Goal: Communication & Community: Participate in discussion

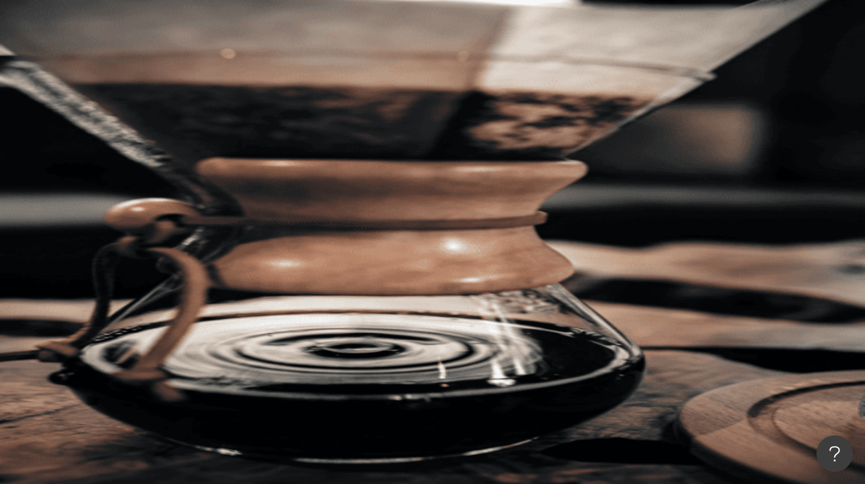
click at [186, 214] on span "活動訊息" at bounding box center [169, 219] width 34 height 10
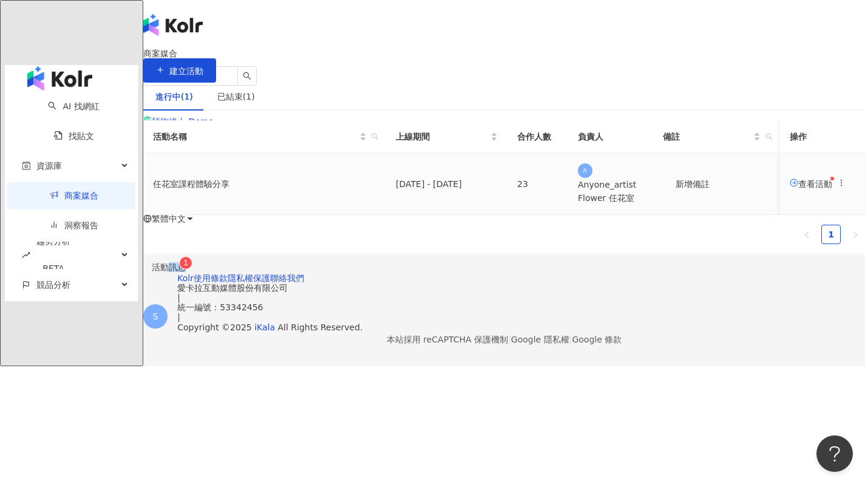
click at [790, 188] on span "查看活動" at bounding box center [811, 184] width 43 height 10
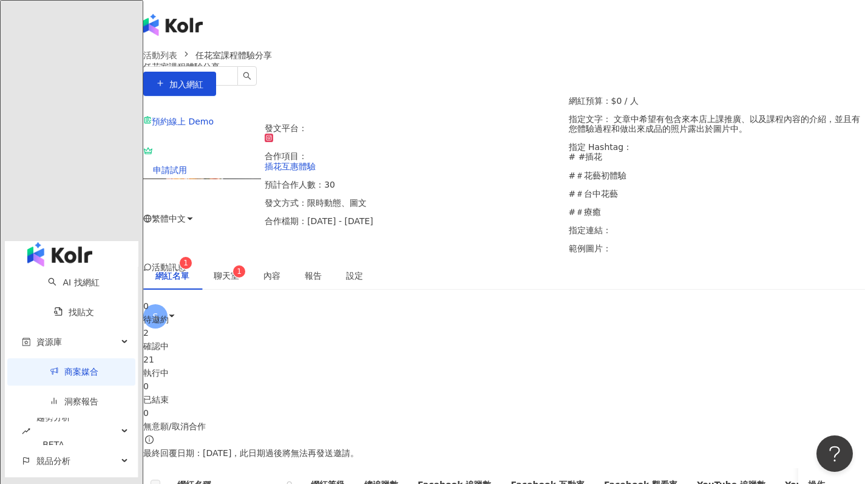
click at [239, 271] on span "聊天室 1" at bounding box center [227, 275] width 26 height 9
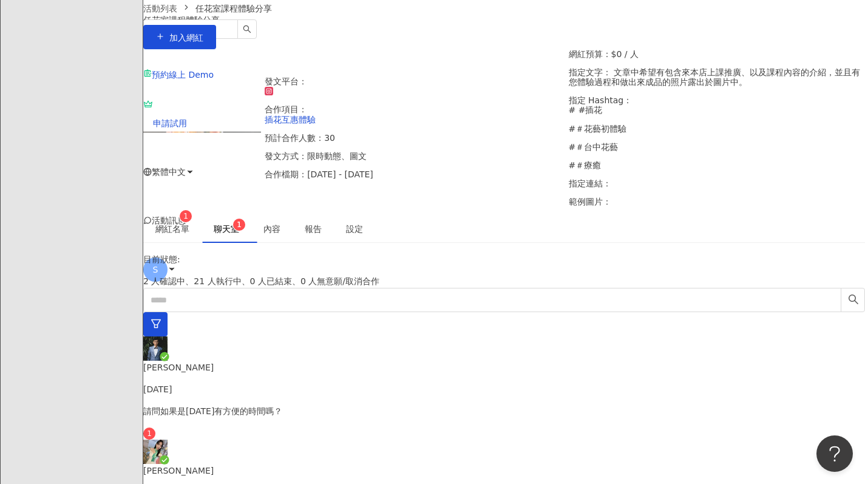
scroll to position [55, 0]
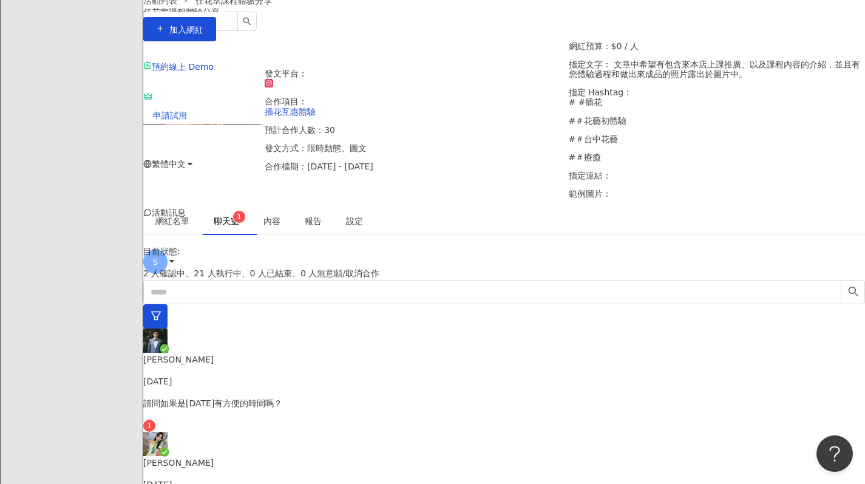
click at [252, 353] on p "[PERSON_NAME]" at bounding box center [504, 359] width 722 height 13
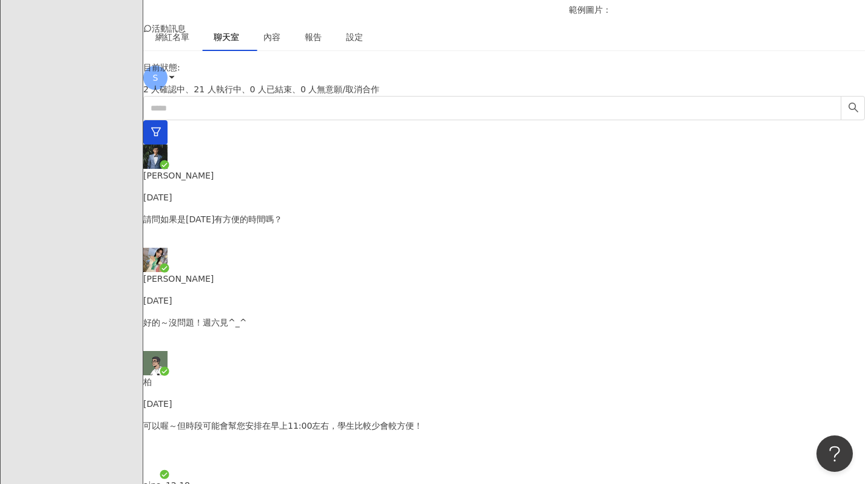
scroll to position [413, 0]
type textarea "********"
drag, startPoint x: 427, startPoint y: 462, endPoint x: 525, endPoint y: 471, distance: 98.7
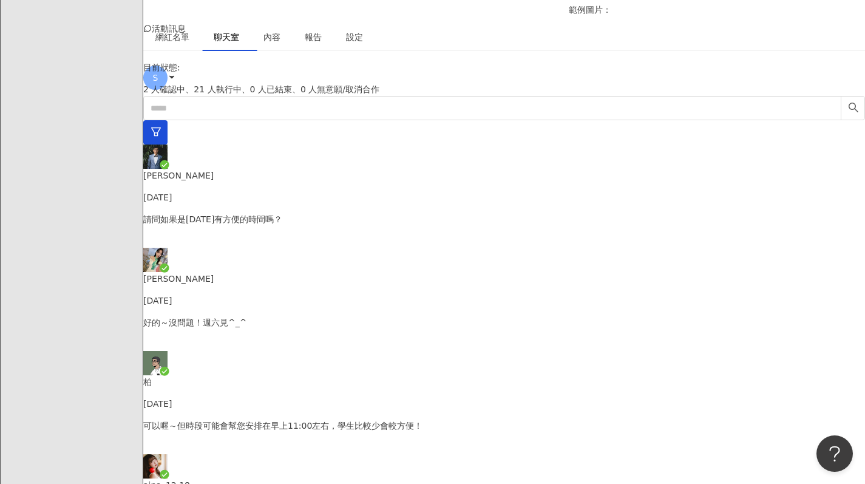
scroll to position [0, 0]
type textarea "**********"
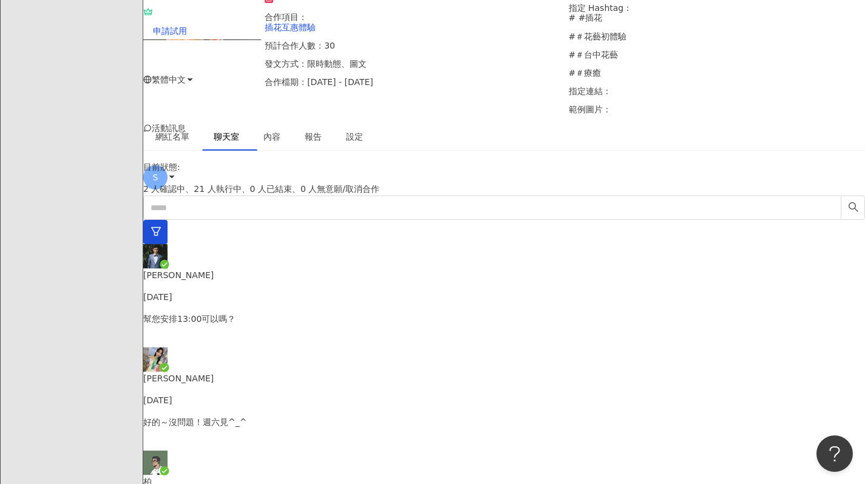
scroll to position [141, 0]
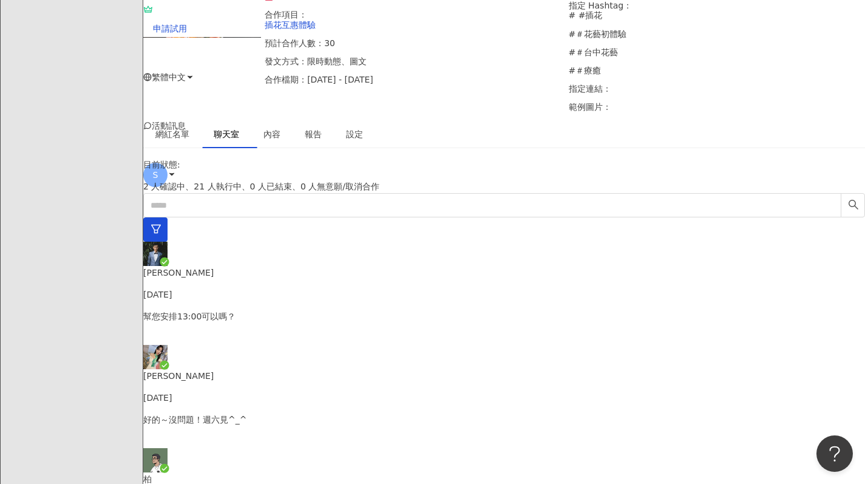
click at [271, 310] on p "幫您安排13:00可以嗎？" at bounding box center [504, 316] width 722 height 13
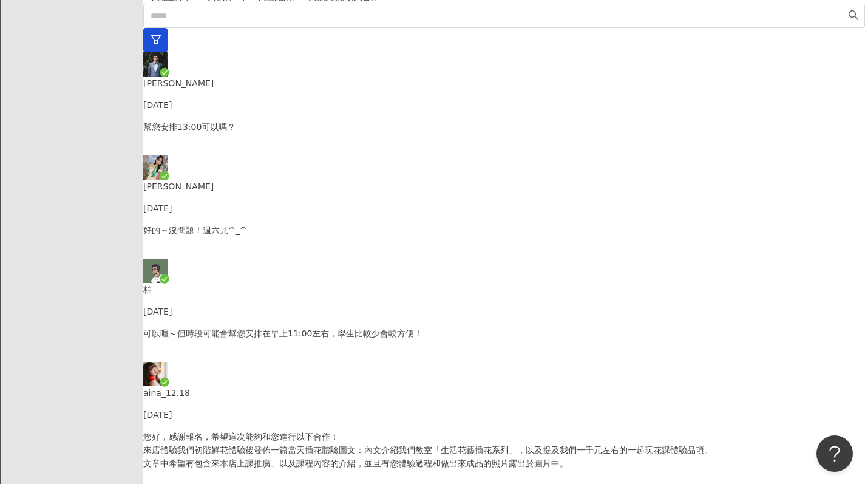
scroll to position [466, 0]
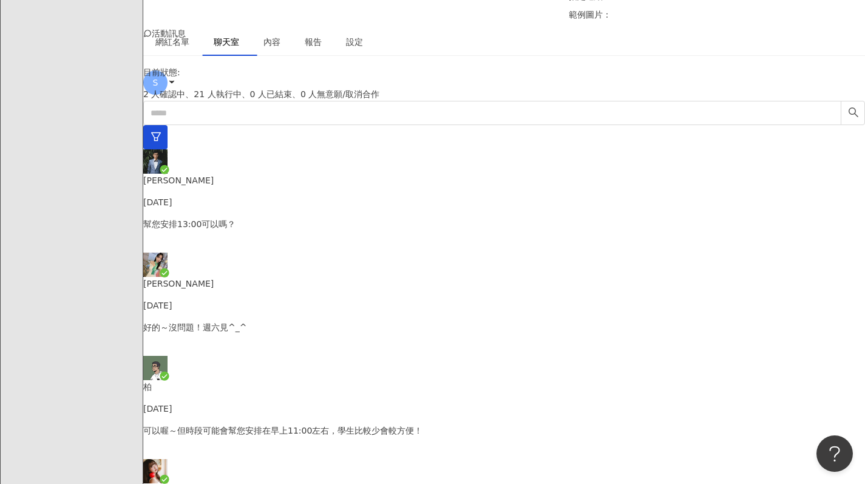
scroll to position [464, 0]
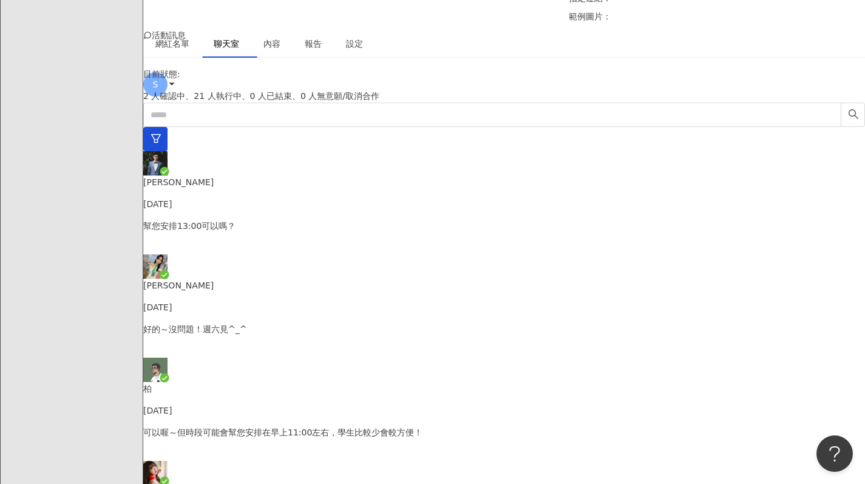
click at [266, 322] on div "好的～沒問題！週六見^_^" at bounding box center [504, 339] width 722 height 35
drag, startPoint x: 645, startPoint y: 245, endPoint x: 733, endPoint y: 250, distance: 88.8
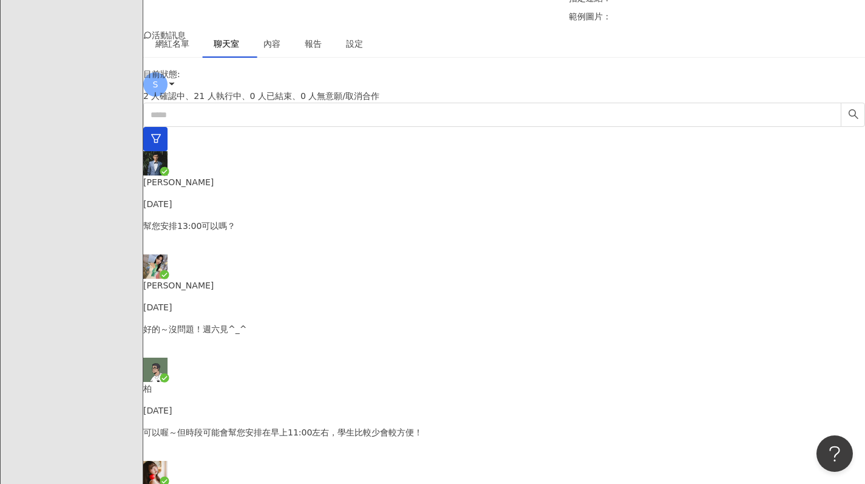
drag, startPoint x: 681, startPoint y: 248, endPoint x: 812, endPoint y: 255, distance: 130.7
copy p "那不知道方不方便先加入您的line"
click at [271, 219] on div "幫您安排13:00可以嗎？" at bounding box center [504, 236] width 722 height 35
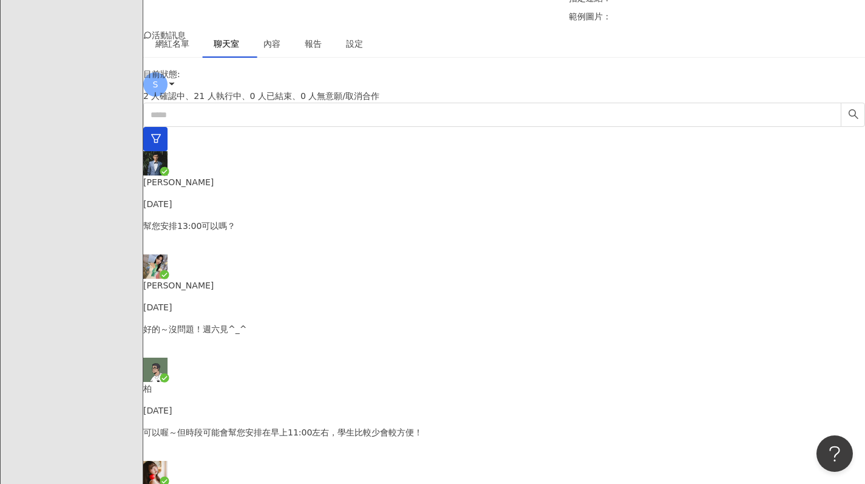
paste textarea "**********"
type textarea "**********"
click at [249, 322] on p "好的～沒問題！週六見^_^" at bounding box center [504, 328] width 722 height 13
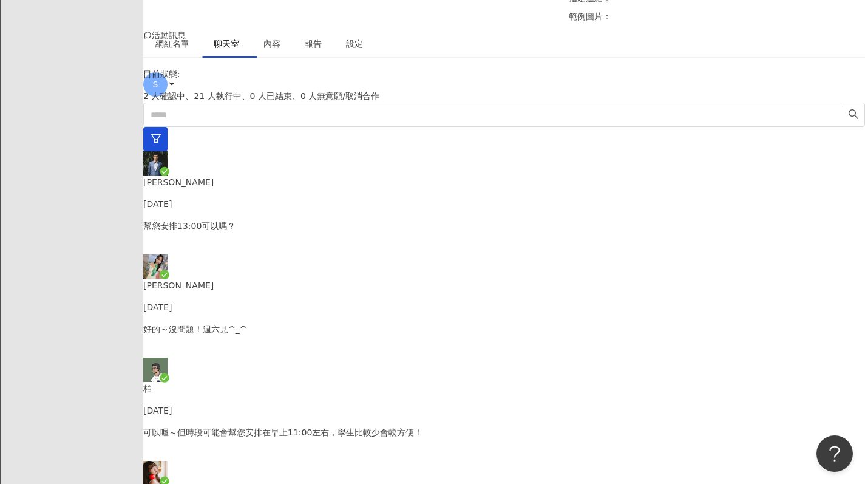
drag, startPoint x: 693, startPoint y: 239, endPoint x: 825, endPoint y: 243, distance: 131.2
copy p "後續審稿及聯絡會比較方便！"
click at [303, 219] on div "幫您安排13:00可以嗎？" at bounding box center [504, 236] width 722 height 35
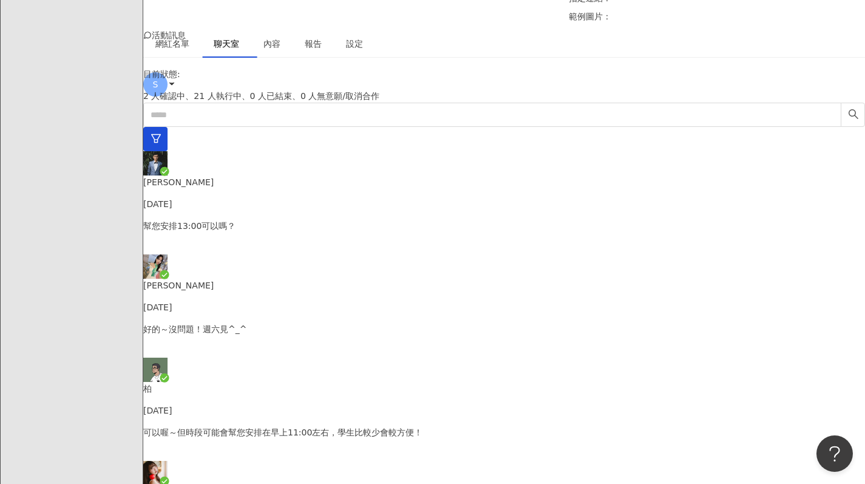
drag, startPoint x: 570, startPoint y: 472, endPoint x: 395, endPoint y: 474, distance: 174.3
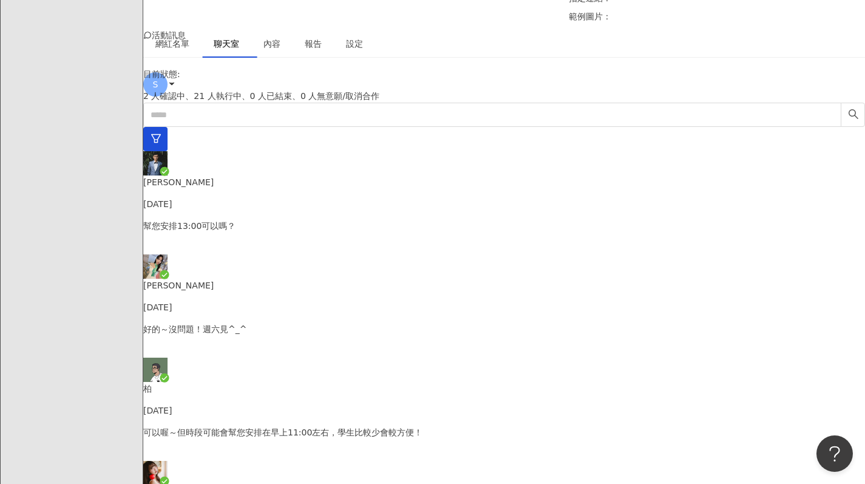
type textarea "*"
click at [281, 279] on div "Lynn 💋 琳琳 2025/8/4" at bounding box center [504, 296] width 722 height 35
drag, startPoint x: 588, startPoint y: 292, endPoint x: 822, endPoint y: 291, distance: 233.2
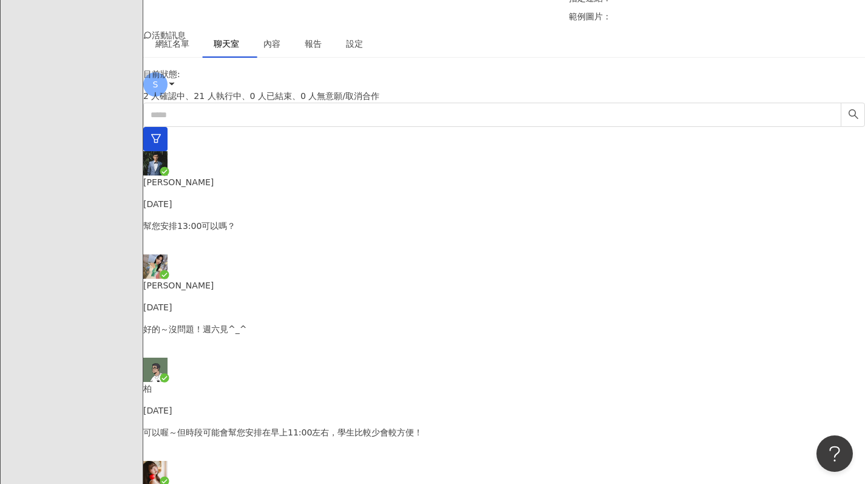
drag, startPoint x: 812, startPoint y: 290, endPoint x: 576, endPoint y: 294, distance: 235.6
copy p "8/9(六)11:00直接到店裡說您是有合作要體驗的就可以囉～"
click at [261, 175] on div "Cosmo Lee Today" at bounding box center [504, 192] width 722 height 35
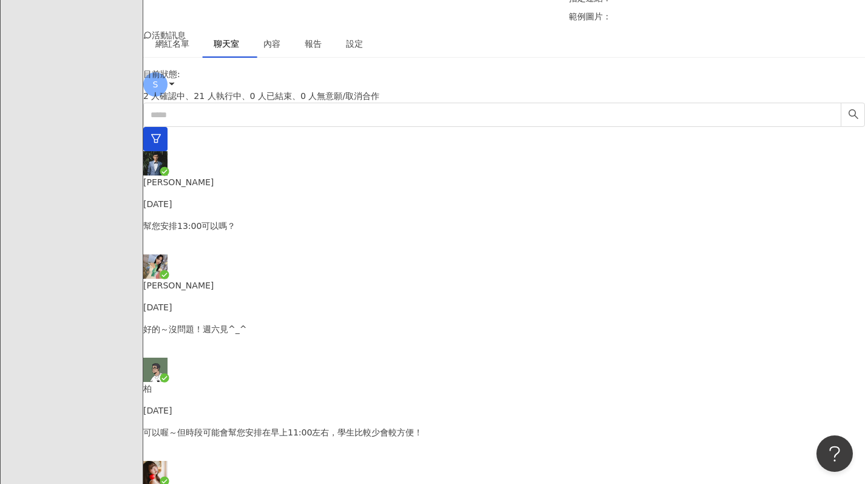
scroll to position [466, 0]
paste textarea "**********"
drag, startPoint x: 483, startPoint y: 469, endPoint x: 536, endPoint y: 469, distance: 52.8
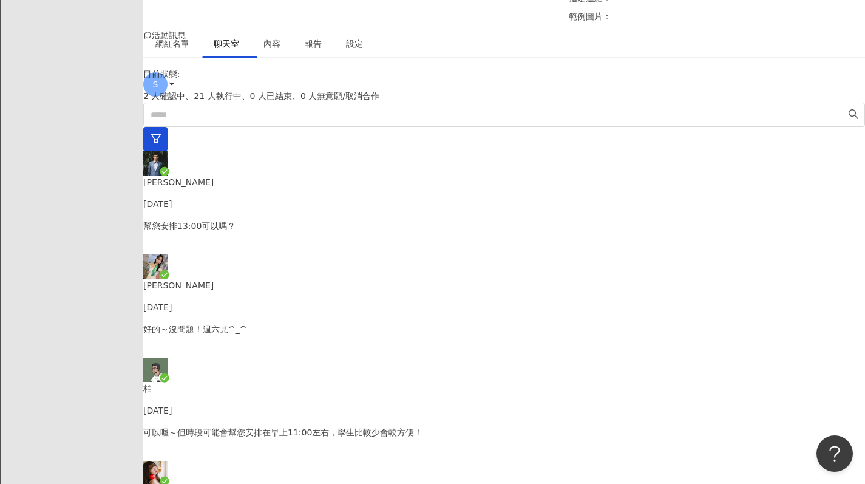
type textarea "**********"
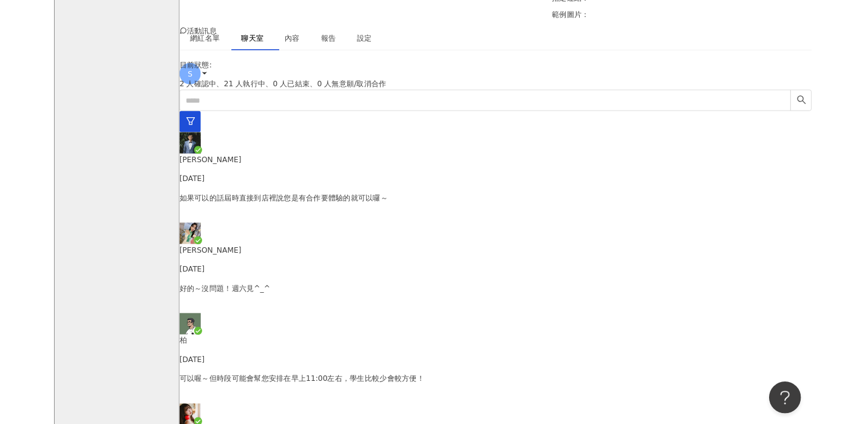
scroll to position [579, 0]
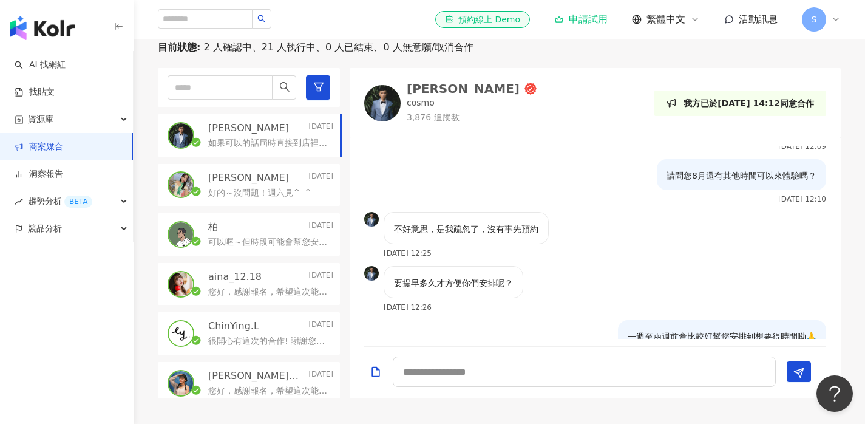
scroll to position [579, 0]
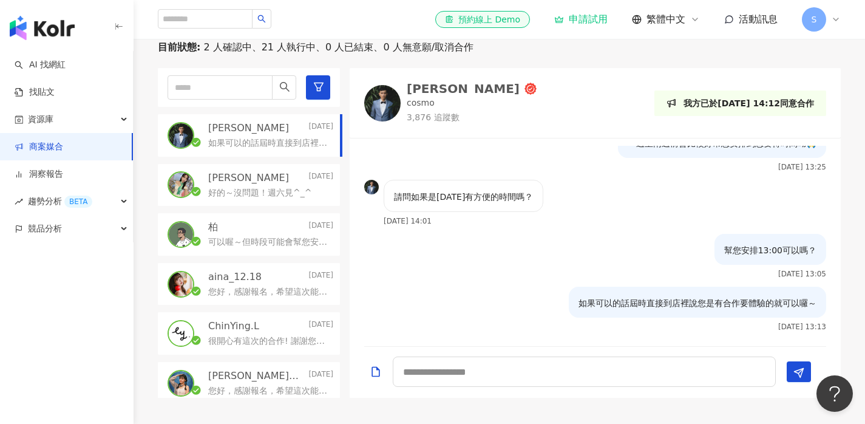
click at [430, 91] on div "[PERSON_NAME]" at bounding box center [463, 89] width 113 height 12
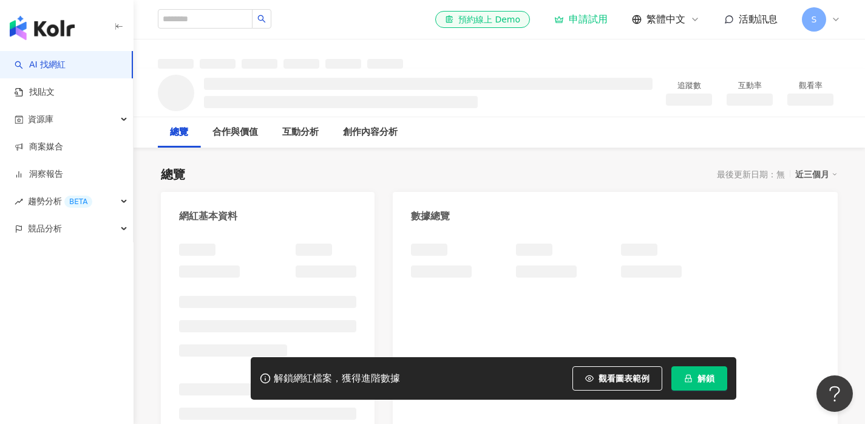
scroll to position [155, 0]
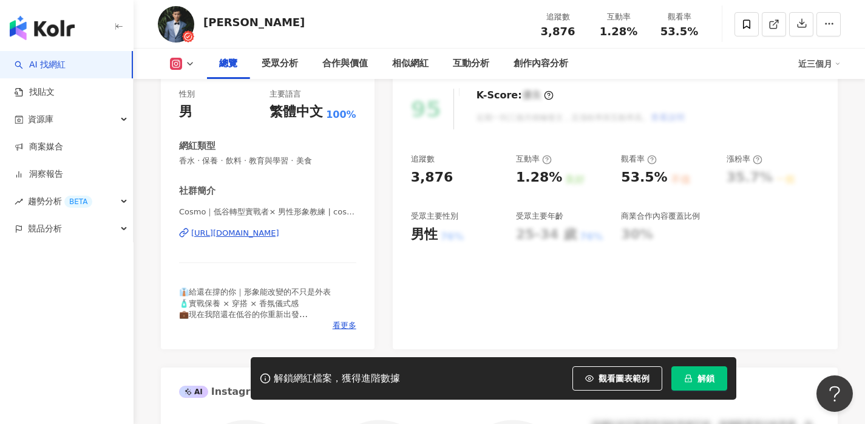
click at [279, 239] on div "[URL][DOMAIN_NAME]" at bounding box center [235, 233] width 88 height 11
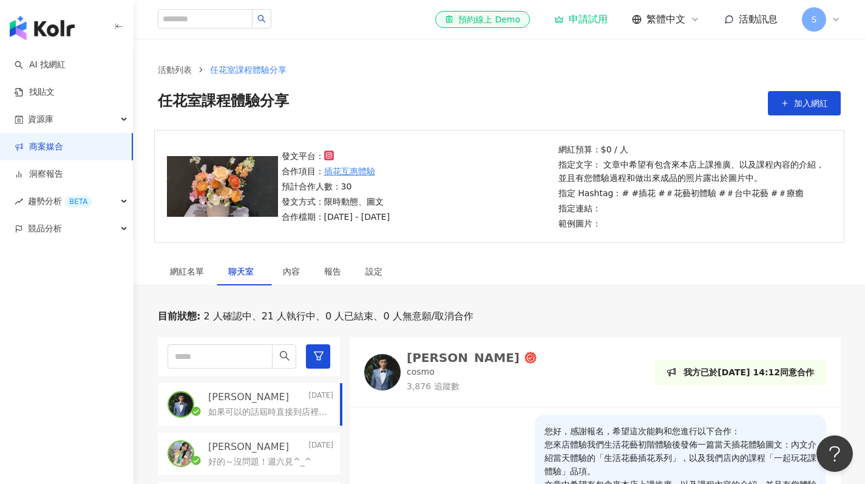
click at [604, 1] on div "el-icon-cs 預約線上 Demo 申請試用 繁體中文 活動訊息 S" at bounding box center [499, 19] width 683 height 39
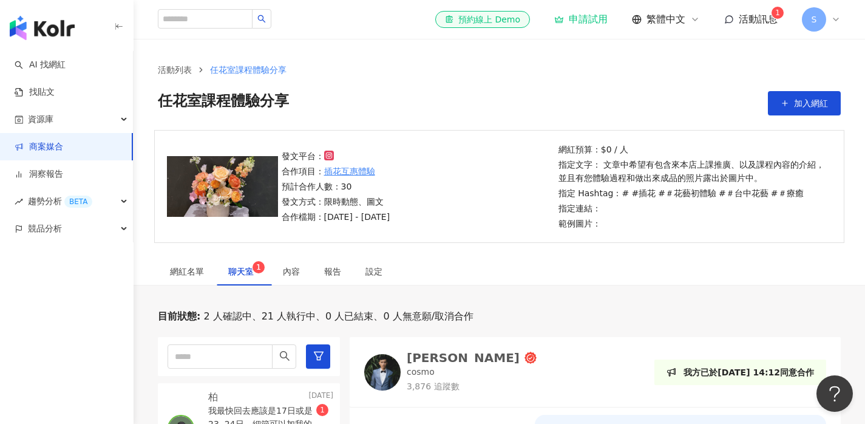
click at [268, 418] on div "柏 Today 我最快回去應該是17日或是23, 24日，細節可以加我的line 跟我討論 linborui，謝謝 1" at bounding box center [249, 428] width 182 height 90
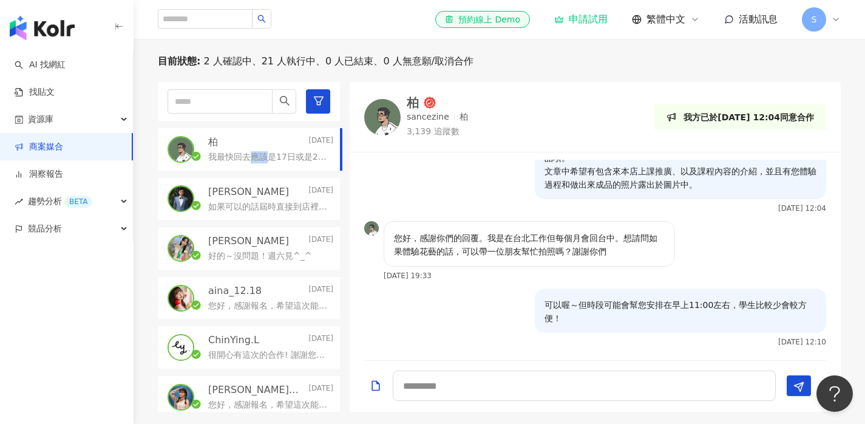
scroll to position [127, 0]
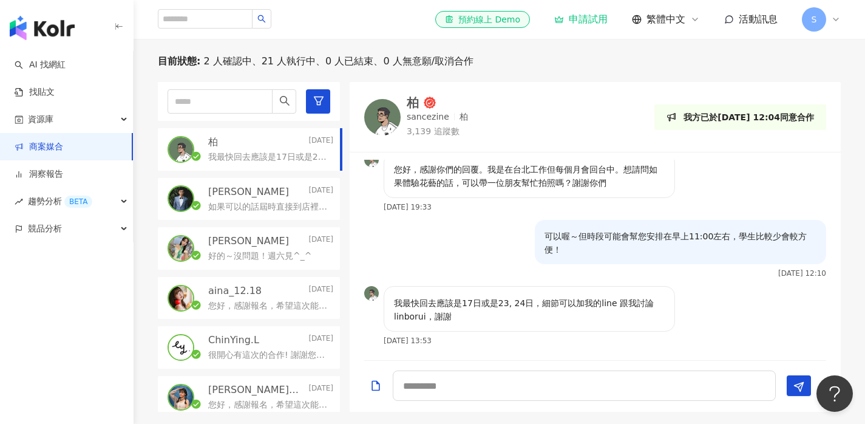
click at [277, 213] on div "Cosmo Lee Today 如果可以的話屆時直接到店裡說您是有合作要體驗的就可以囉～" at bounding box center [249, 199] width 182 height 43
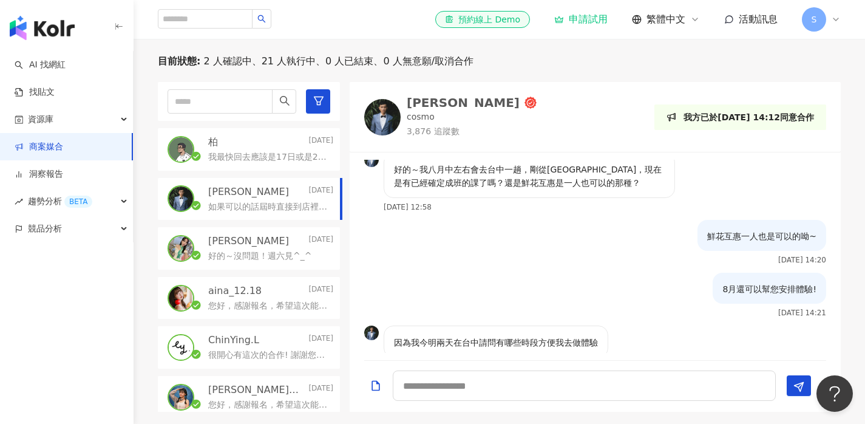
scroll to position [579, 0]
